Goal: Task Accomplishment & Management: Use online tool/utility

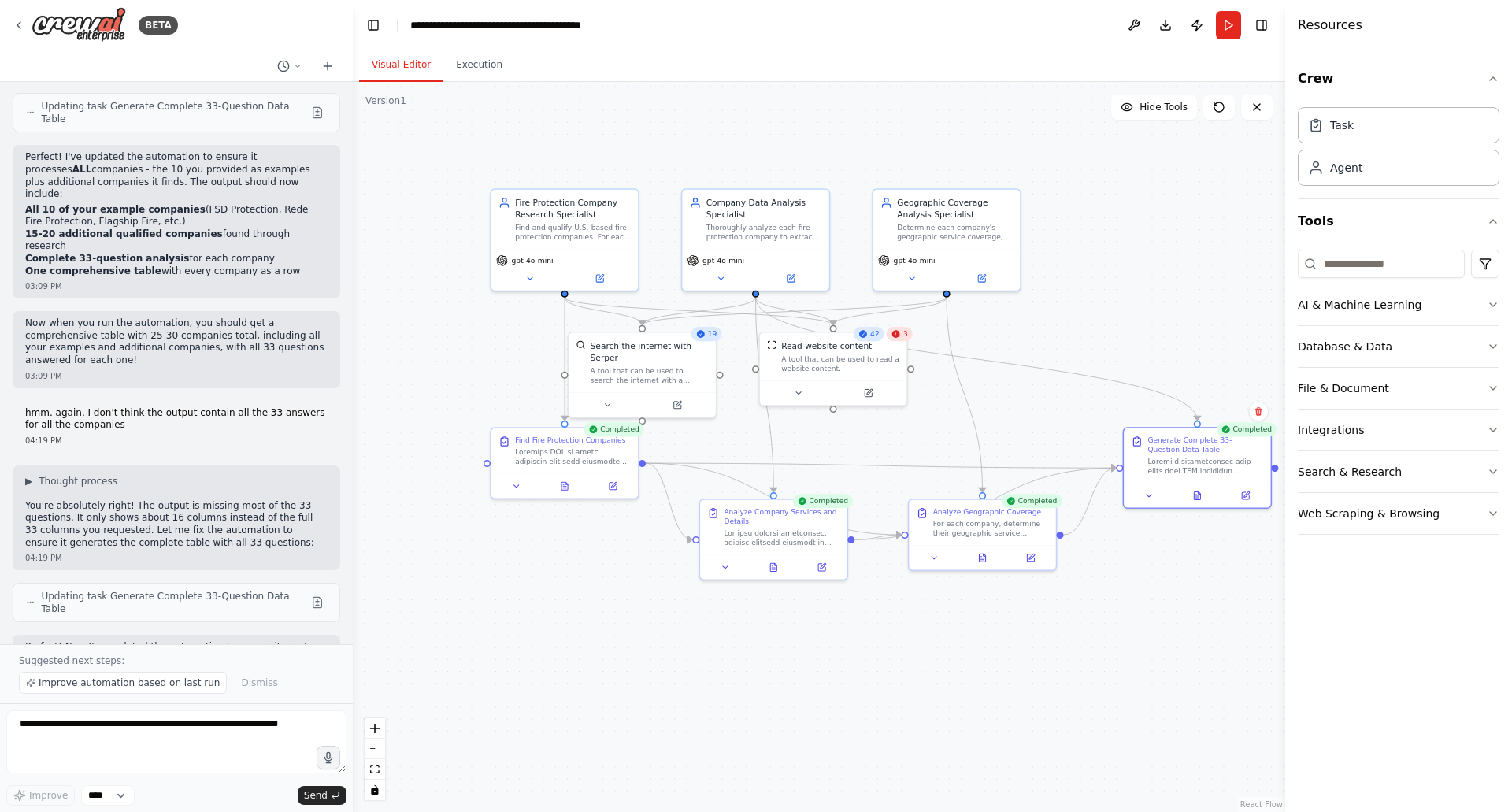
click at [1007, 249] on div "gpt-4o-mini" at bounding box center [947, 270] width 146 height 41
click at [1371, 130] on div "Task" at bounding box center [1398, 125] width 201 height 37
click at [1358, 124] on div "Task" at bounding box center [1398, 125] width 201 height 37
click at [1116, 304] on div ".deletable-edge-delete-btn { width: 20px; height: 20px; border: 0px solid #ffff…" at bounding box center [819, 447] width 932 height 731
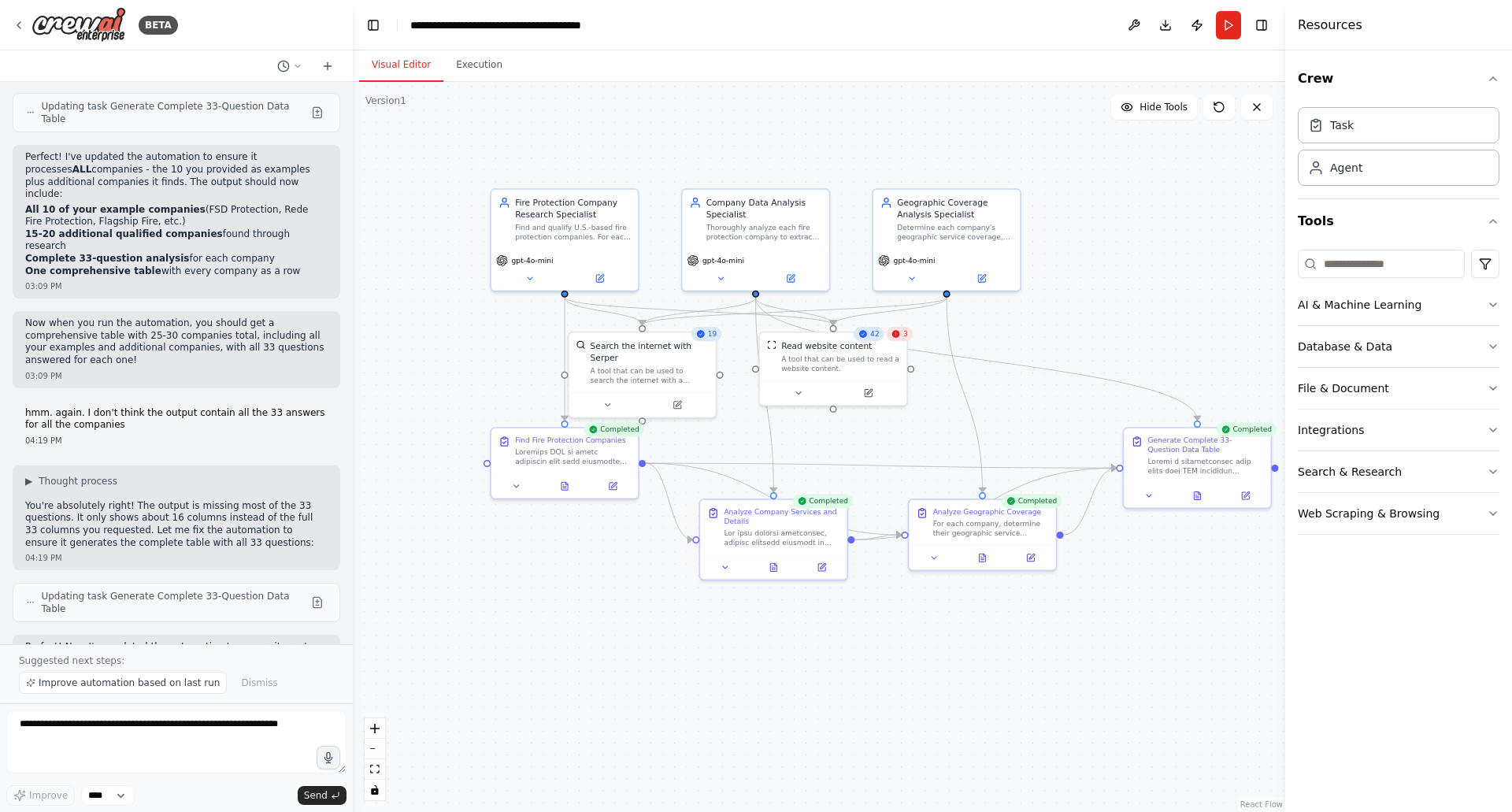
click at [1339, 172] on div "Agent" at bounding box center [1345, 168] width 32 height 16
click at [993, 255] on div "gpt-4o-mini" at bounding box center [947, 260] width 137 height 12
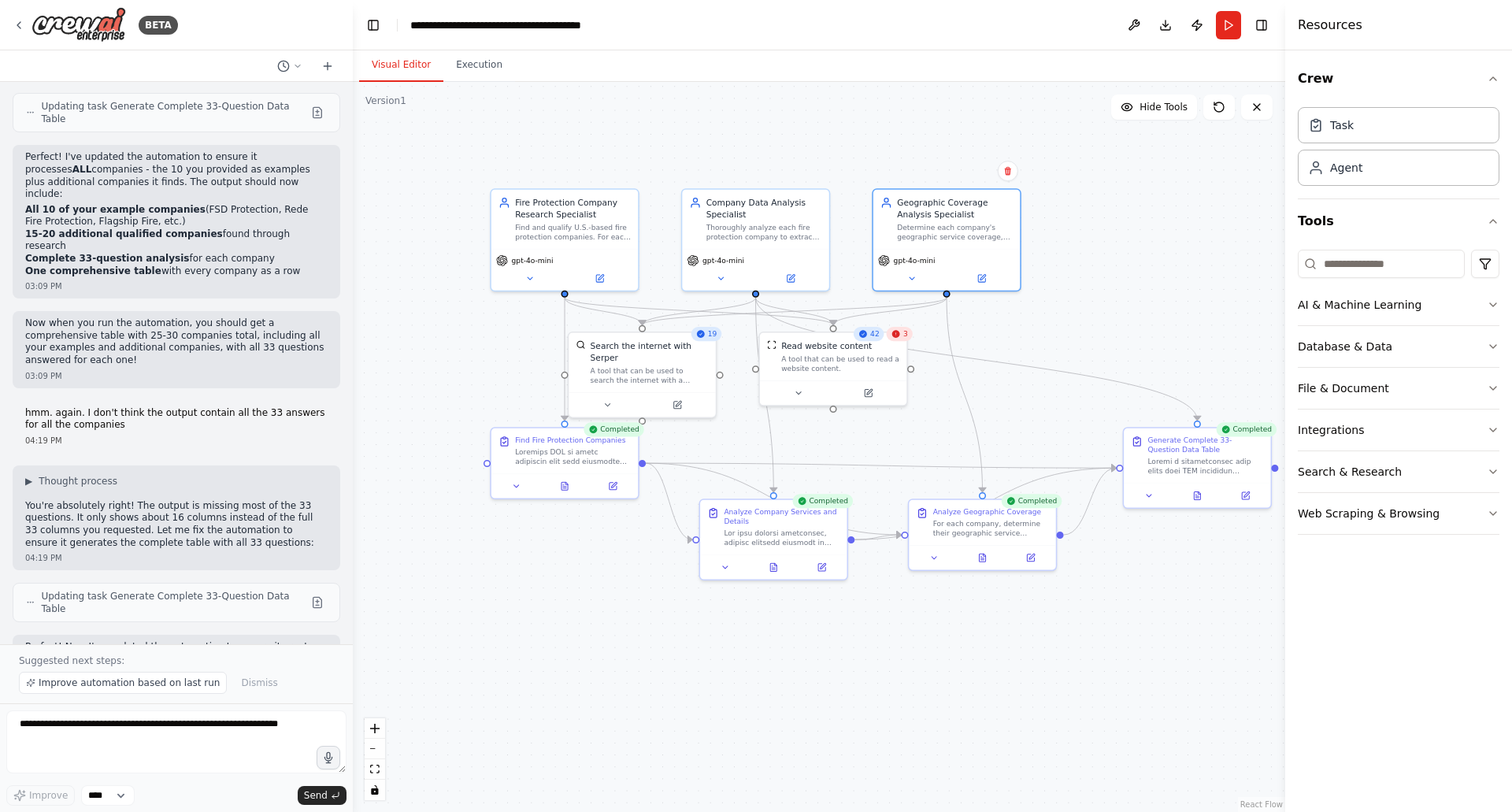
click at [1335, 166] on div "Agent" at bounding box center [1345, 168] width 32 height 16
click at [1387, 303] on button "AI & Machine Learning" at bounding box center [1398, 305] width 201 height 41
